Goal: Task Accomplishment & Management: Manage account settings

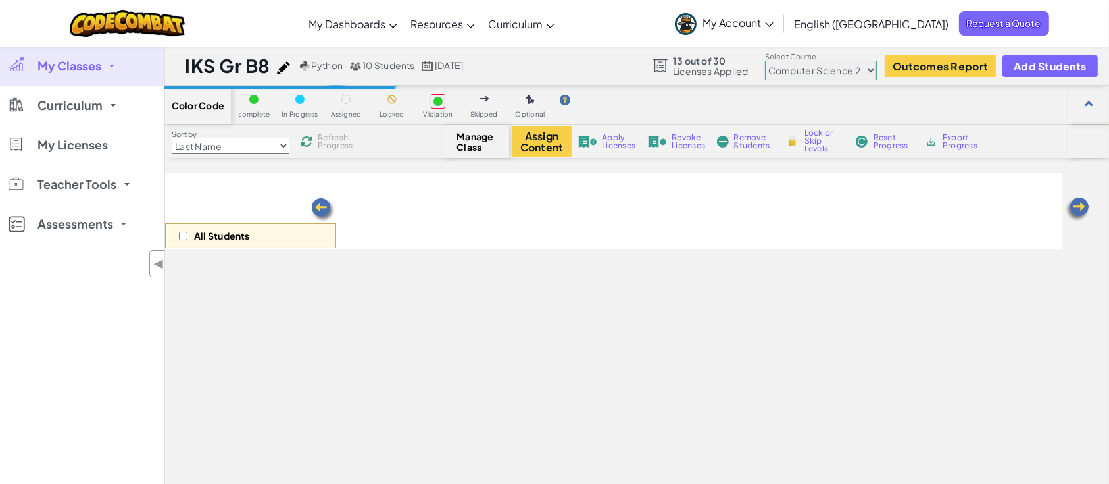
click at [859, 70] on select "Junior Introduction to Computer Science Game Development 1 Web Development 1 Co…" at bounding box center [821, 71] width 112 height 20
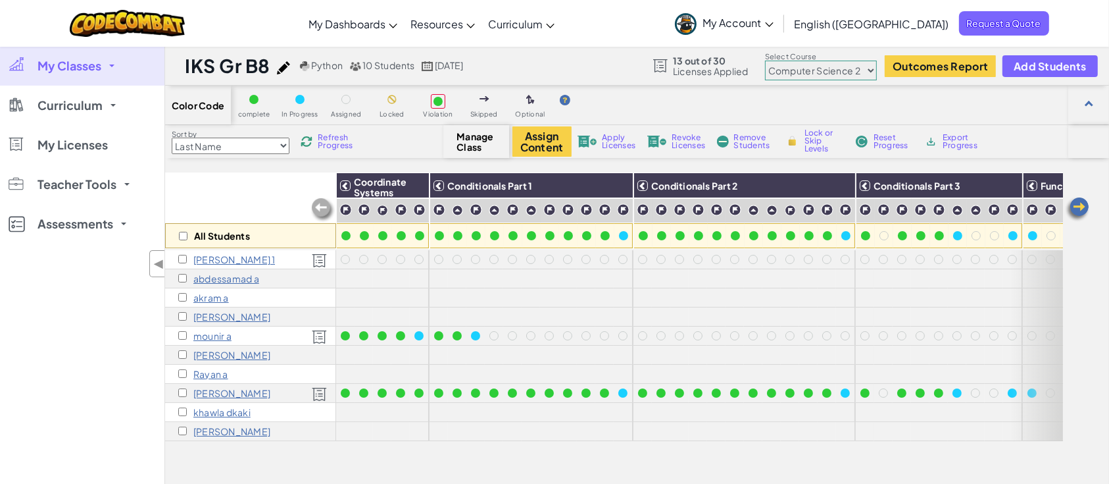
select select "560f1a9f22961295f9427742"
click at [766, 61] on select "Junior Introduction to Computer Science Game Development 1 Web Development 1 Co…" at bounding box center [821, 71] width 112 height 20
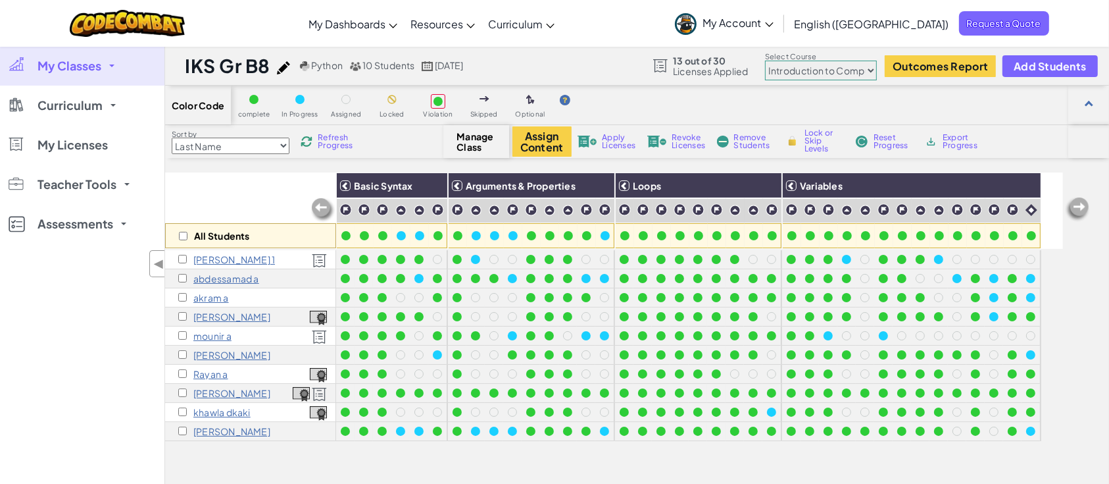
click at [82, 72] on link "My Classes" at bounding box center [82, 65] width 164 height 39
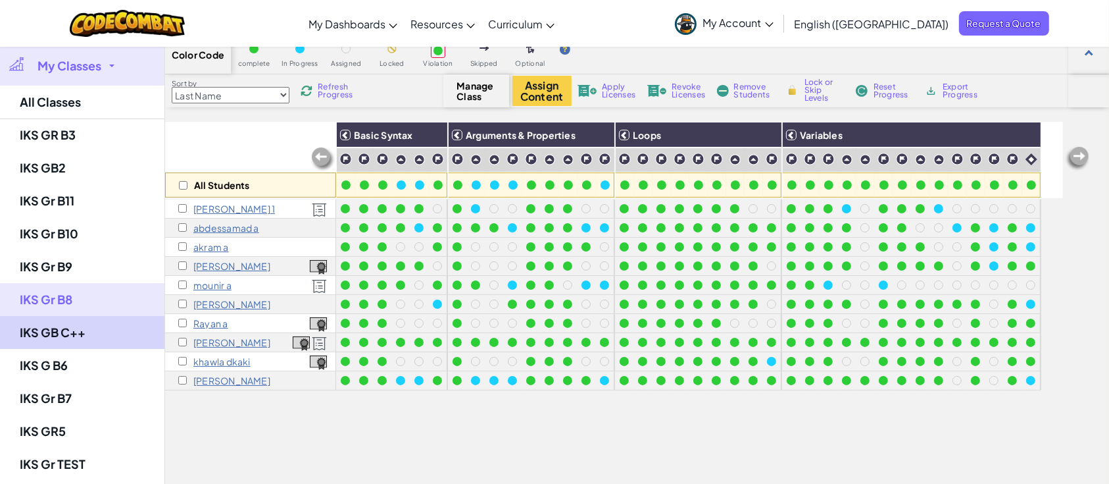
scroll to position [50, 0]
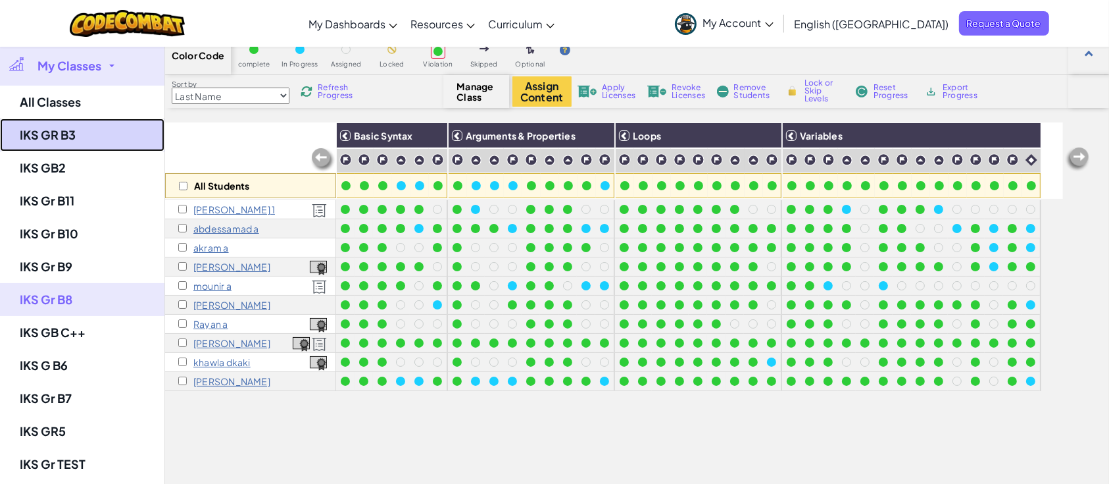
click at [34, 133] on link "IKS GR B3" at bounding box center [82, 134] width 164 height 33
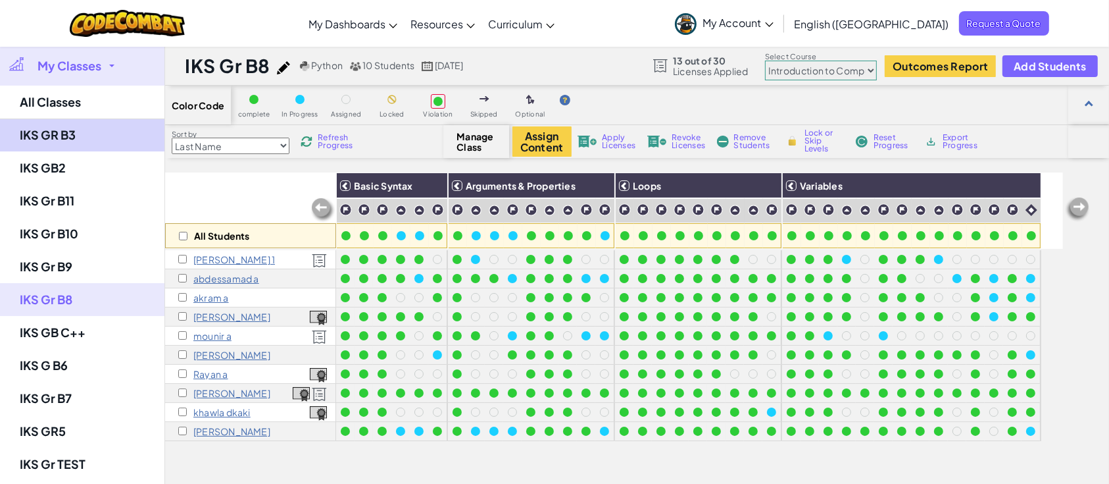
select select "560f1a9f22961295f9427742"
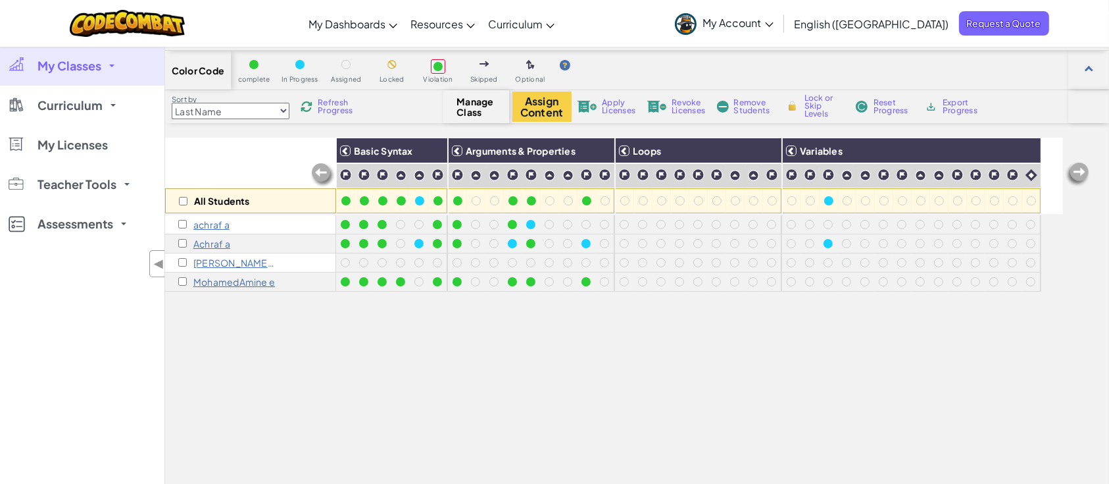
scroll to position [36, 0]
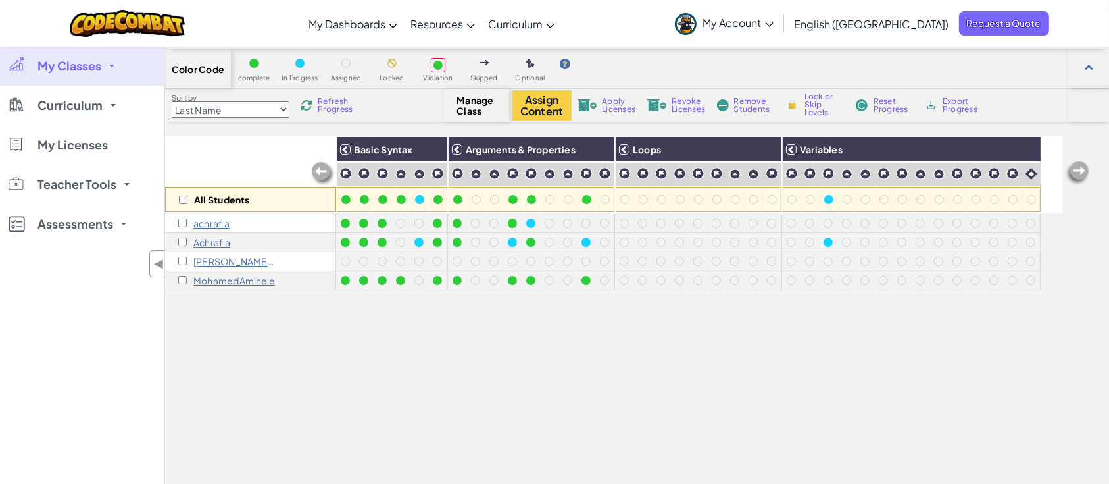
click at [217, 237] on p "Achraf a" at bounding box center [211, 242] width 37 height 11
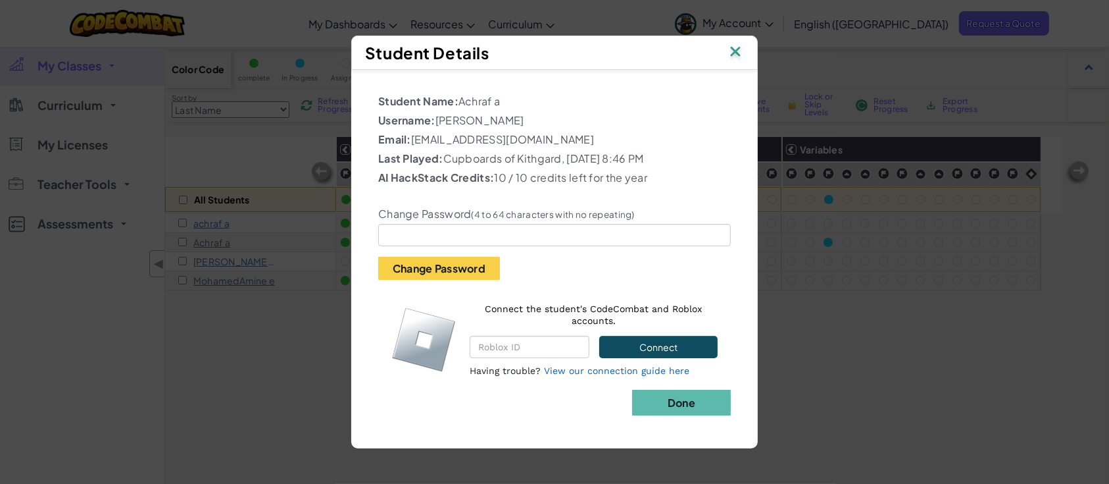
click at [732, 43] on img at bounding box center [735, 53] width 17 height 20
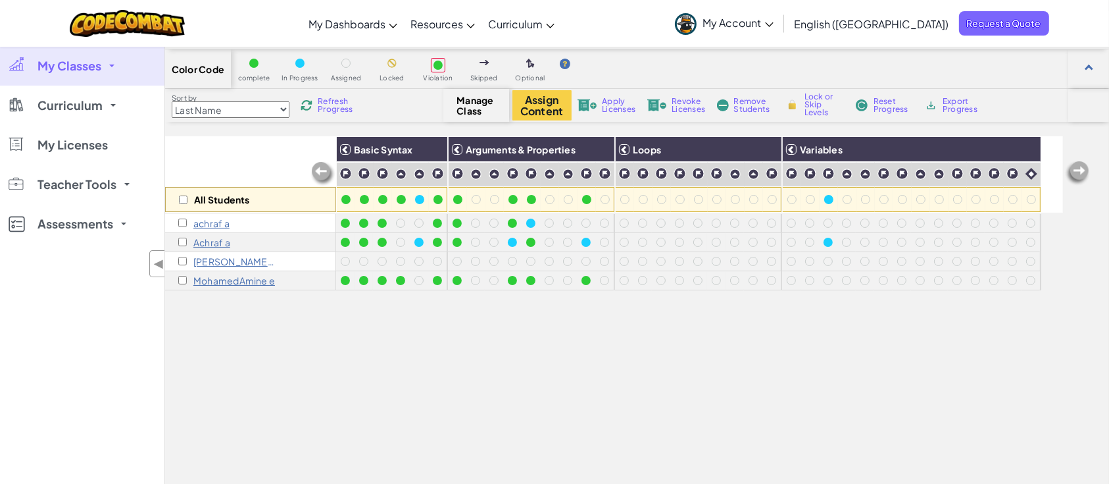
click at [222, 223] on p "achraf a" at bounding box center [211, 223] width 36 height 11
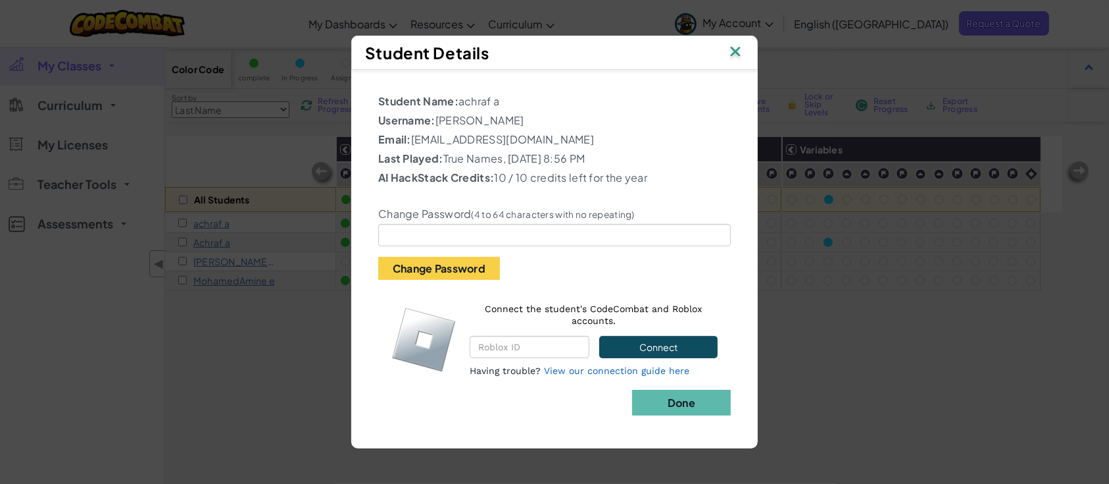
click at [732, 51] on img at bounding box center [735, 53] width 17 height 20
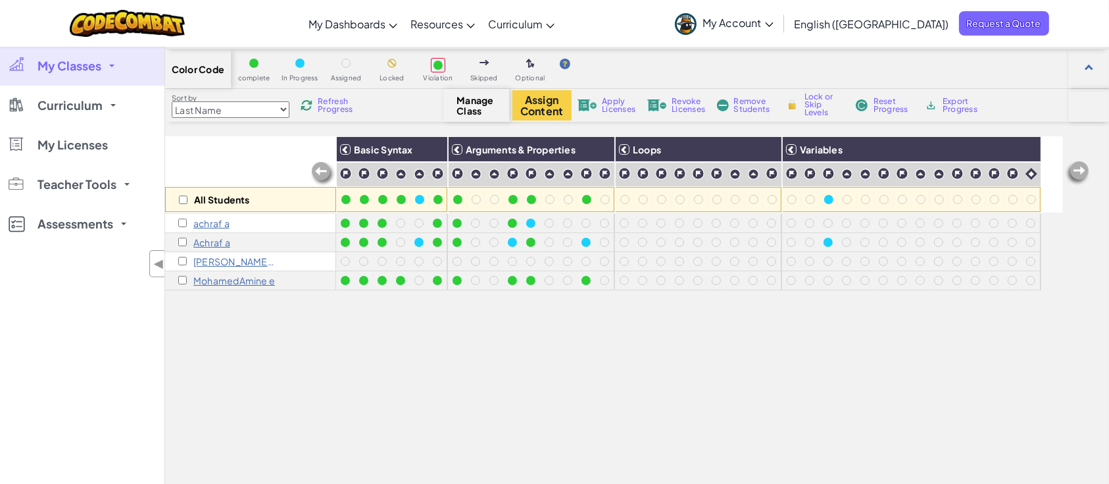
click at [218, 262] on p "[PERSON_NAME] A" at bounding box center [234, 261] width 82 height 11
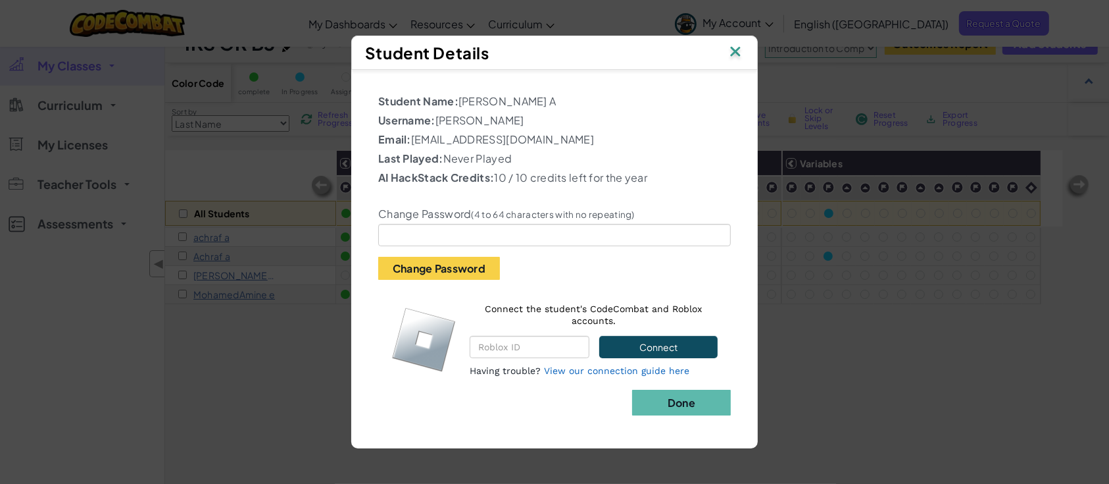
scroll to position [22, 0]
click at [743, 38] on div "Student Details" at bounding box center [554, 53] width 407 height 34
click at [732, 51] on img at bounding box center [735, 53] width 17 height 20
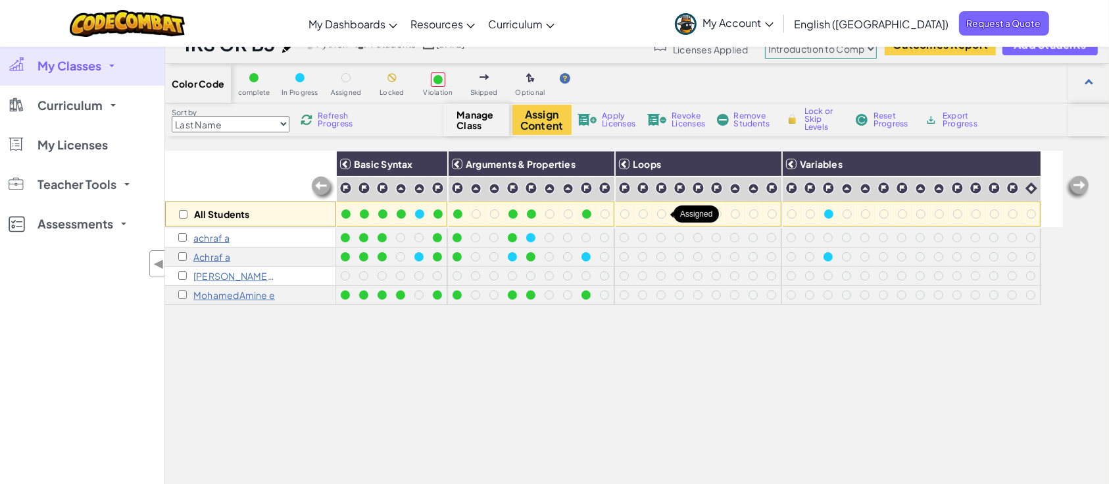
scroll to position [0, 0]
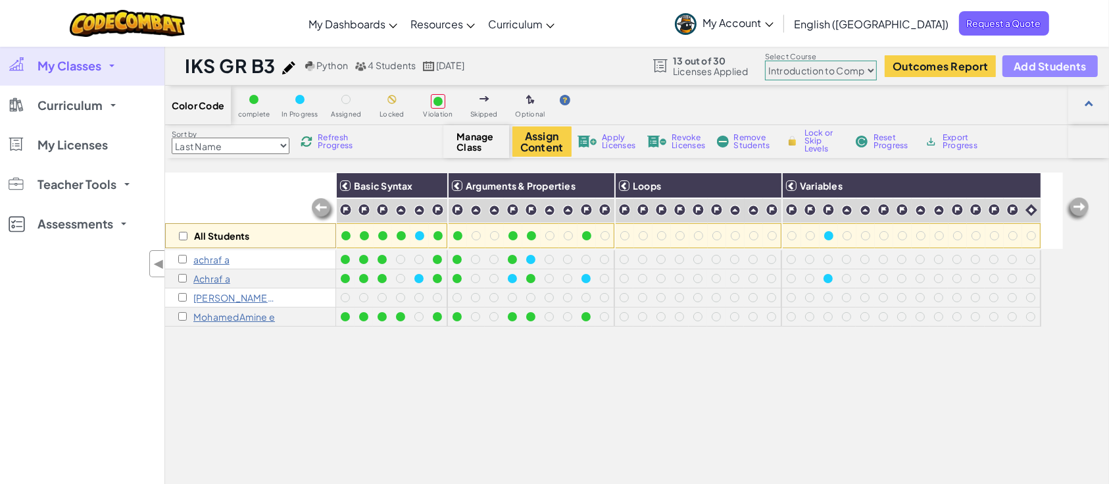
click at [1036, 66] on span "Add Students" at bounding box center [1050, 66] width 72 height 11
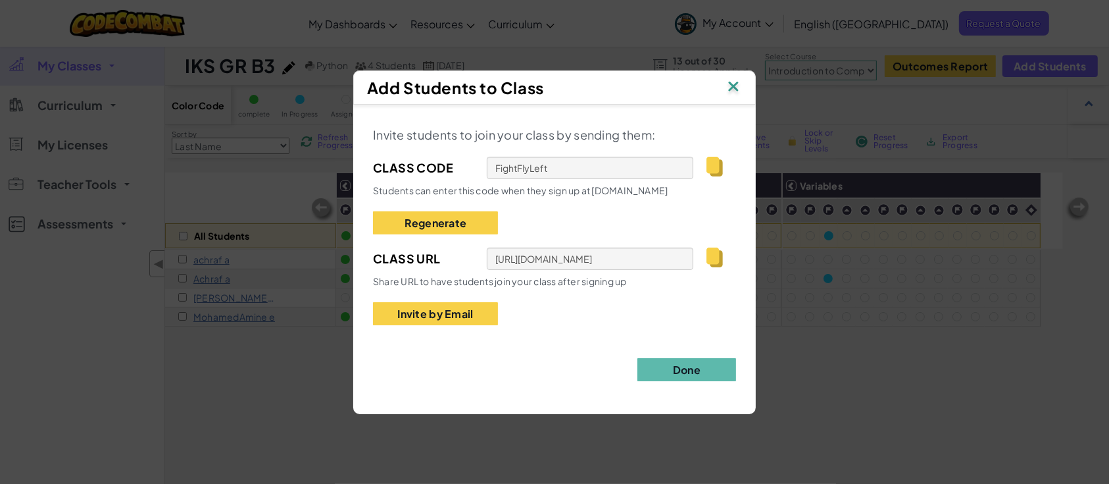
click at [719, 259] on img at bounding box center [715, 257] width 16 height 20
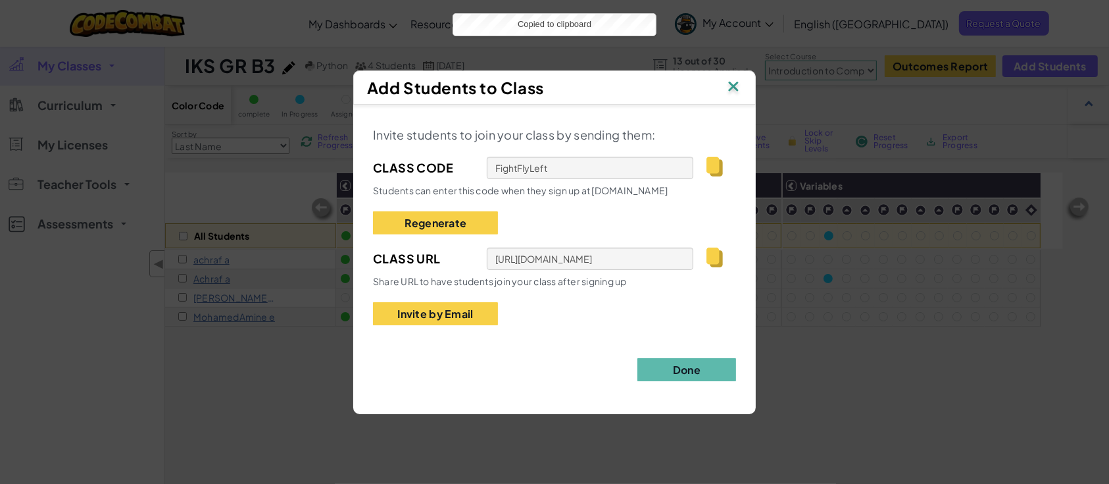
click at [734, 84] on img at bounding box center [733, 88] width 17 height 20
